Goal: Task Accomplishment & Management: Manage account settings

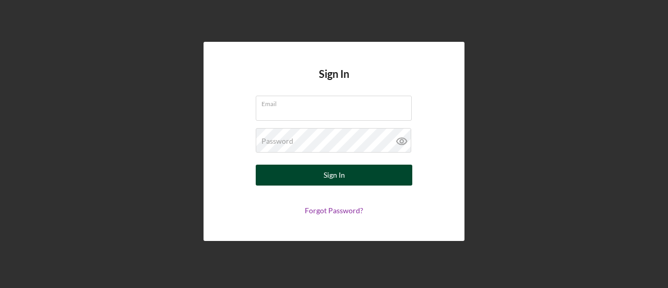
type input "[EMAIL_ADDRESS][DOMAIN_NAME]"
click at [325, 177] on div "Sign In" at bounding box center [334, 174] width 21 height 21
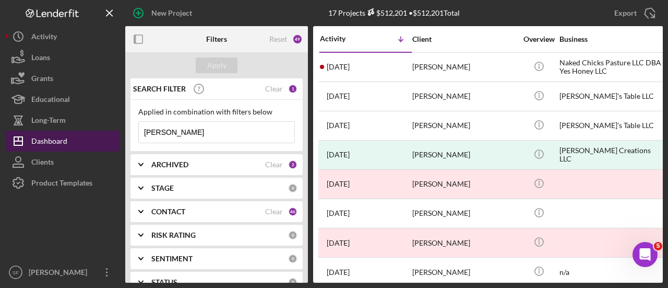
drag, startPoint x: 200, startPoint y: 130, endPoint x: 110, endPoint y: 132, distance: 90.9
click at [110, 132] on div "New Project 17 Projects $512,201 • $512,201 Total [PERSON_NAME] Export Icon/Exp…" at bounding box center [334, 141] width 658 height 282
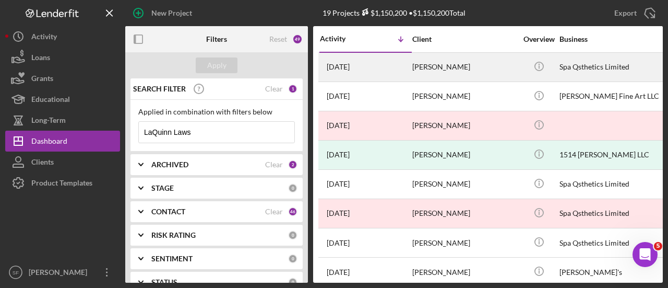
type input "LaQuinn Laws"
click at [427, 69] on div "[PERSON_NAME]" at bounding box center [464, 67] width 104 height 28
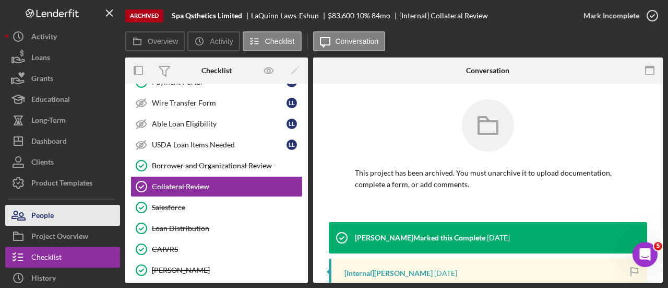
scroll to position [89, 0]
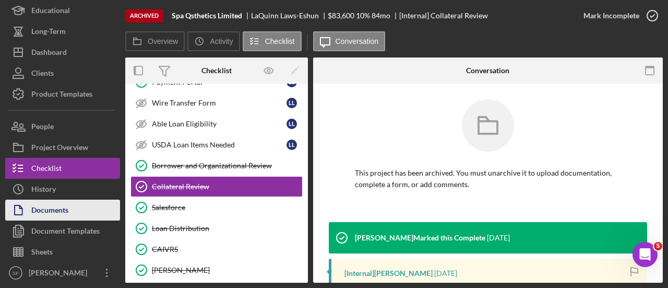
click at [72, 214] on button "Documents" at bounding box center [62, 209] width 115 height 21
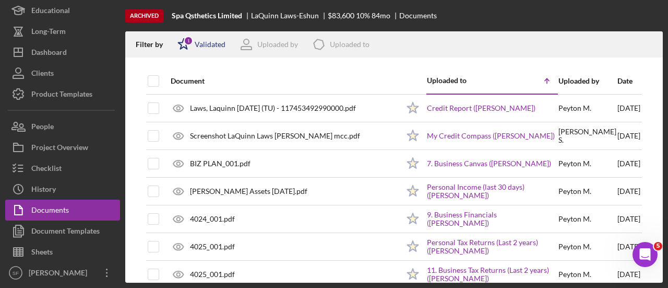
click at [210, 46] on div "Validated" at bounding box center [210, 44] width 31 height 8
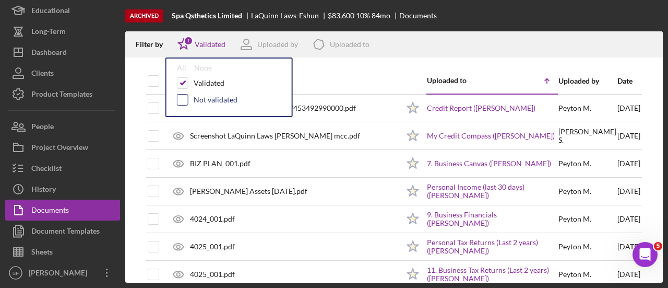
click at [182, 99] on input "checkbox" at bounding box center [182, 99] width 10 height 10
checkbox input "true"
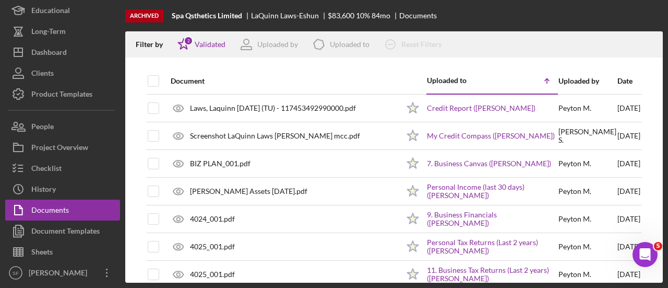
click at [331, 85] on div "Document" at bounding box center [285, 81] width 228 height 8
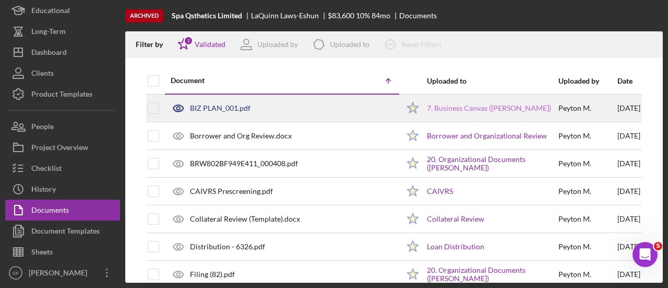
click at [447, 104] on link "7. Business Canvas ([PERSON_NAME])" at bounding box center [489, 108] width 124 height 8
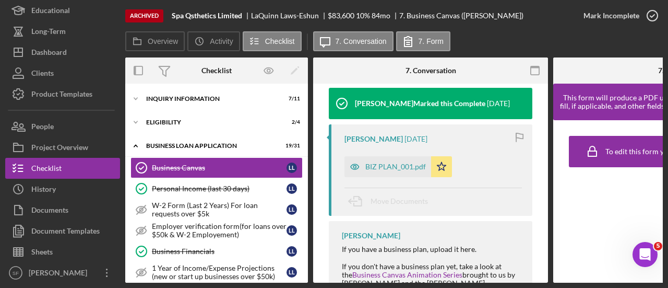
scroll to position [153, 0]
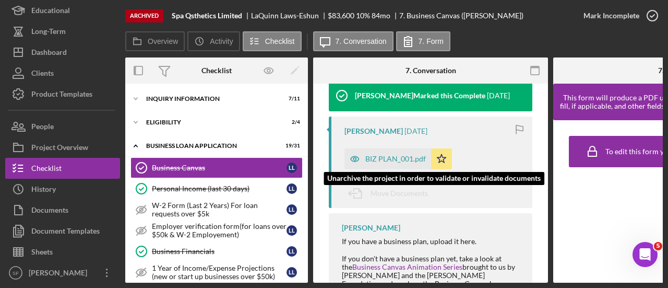
click at [388, 156] on div "BIZ PLAN_001.pdf" at bounding box center [395, 159] width 61 height 8
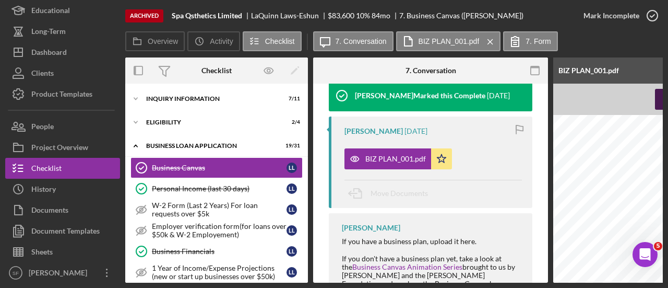
click at [660, 98] on button "Zoom out" at bounding box center [681, 99] width 52 height 21
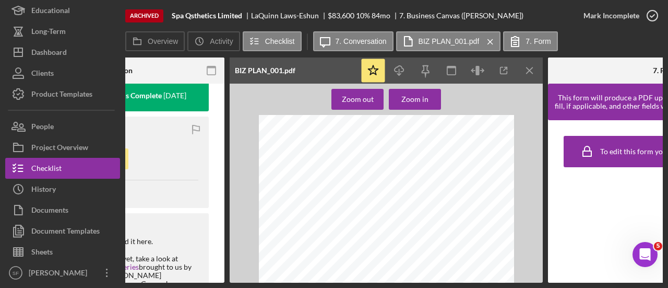
scroll to position [0, 444]
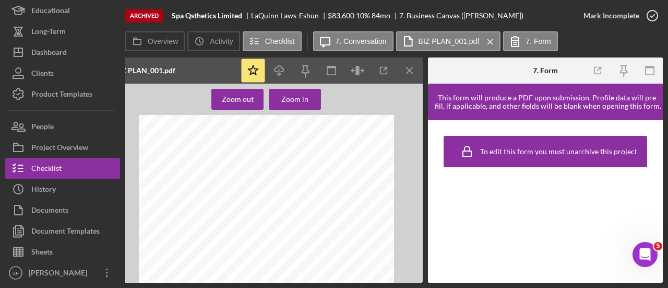
click at [365, 108] on div "Zoom out Zoom in" at bounding box center [266, 183] width 313 height 199
click at [436, 38] on label "BIZ PLAN_001.pdf" at bounding box center [449, 41] width 61 height 8
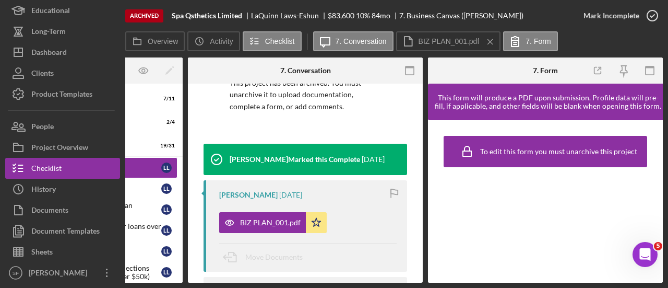
scroll to position [71, 0]
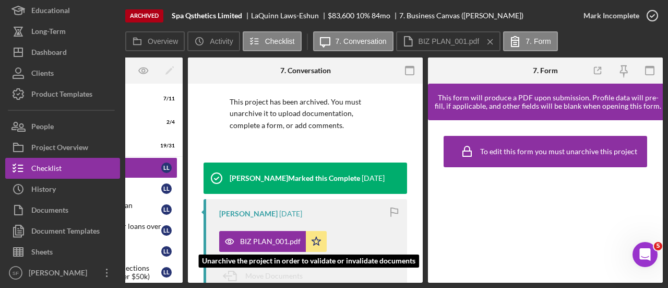
click at [280, 239] on div "BIZ PLAN_001.pdf" at bounding box center [270, 241] width 61 height 8
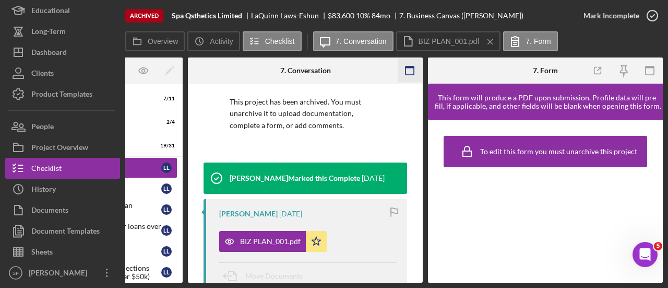
click at [411, 73] on icon "button" at bounding box center [409, 70] width 23 height 23
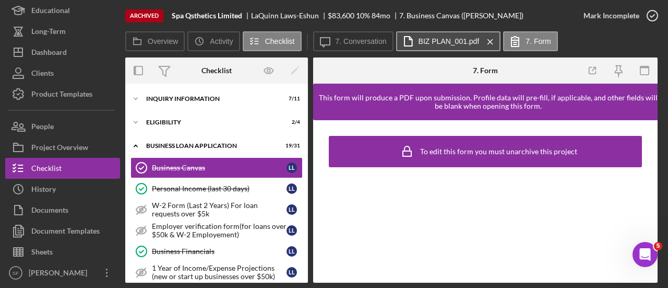
click at [433, 36] on button "BIZ PLAN_001.pdf Icon/Menu Close" at bounding box center [448, 41] width 105 height 20
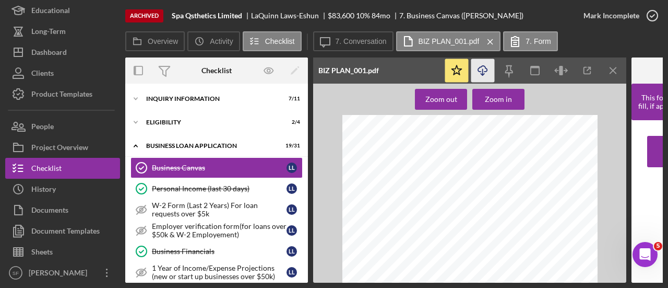
click at [485, 70] on icon "Icon/Download" at bounding box center [482, 70] width 23 height 23
